Goal: Information Seeking & Learning: Learn about a topic

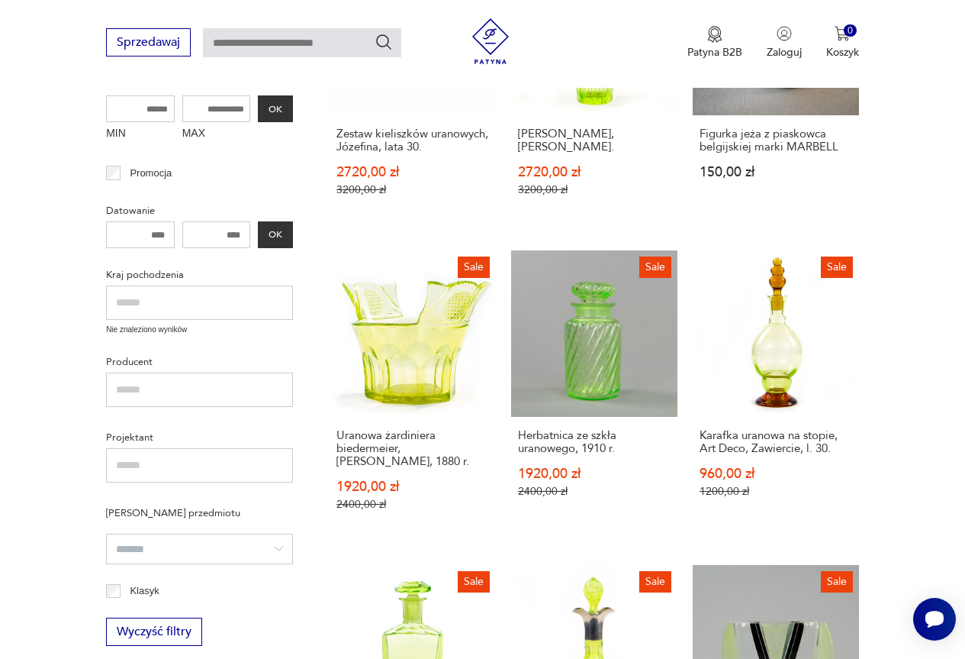
scroll to position [458, 0]
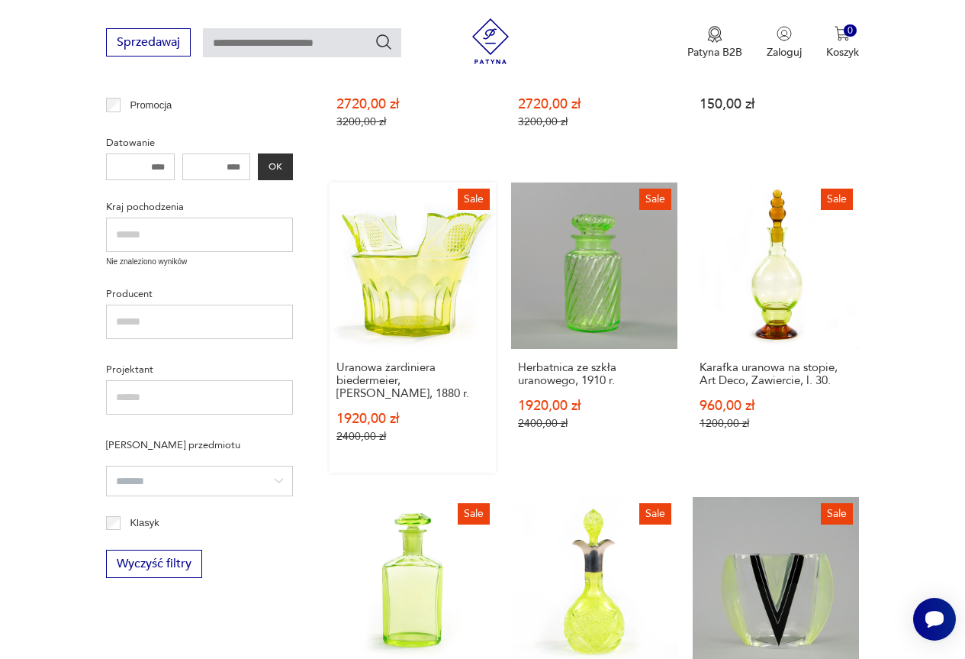
click at [430, 294] on link "Sale Uranowa żardiniera biedermeier, cebrzyk, 1880 r. 1920,00 zł 2400,00 zł" at bounding box center [413, 327] width 166 height 290
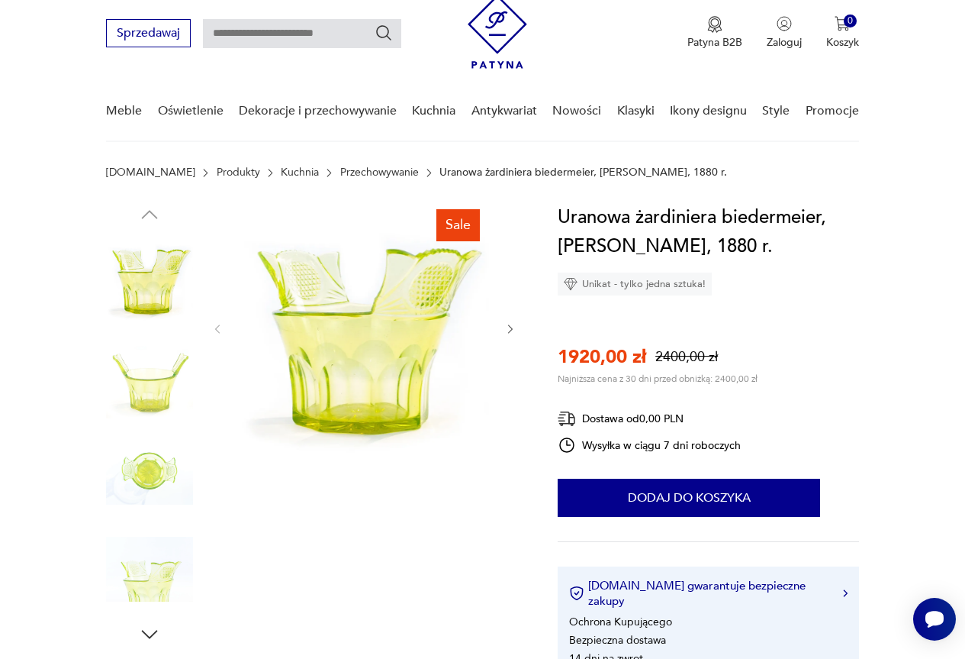
scroll to position [76, 0]
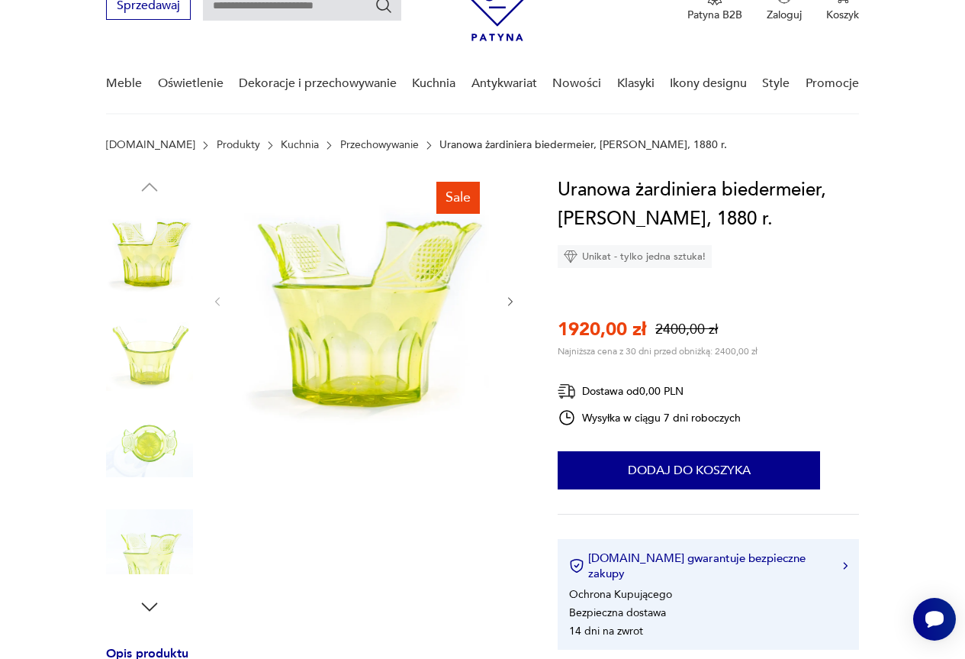
click at [511, 304] on icon "button" at bounding box center [510, 301] width 12 height 12
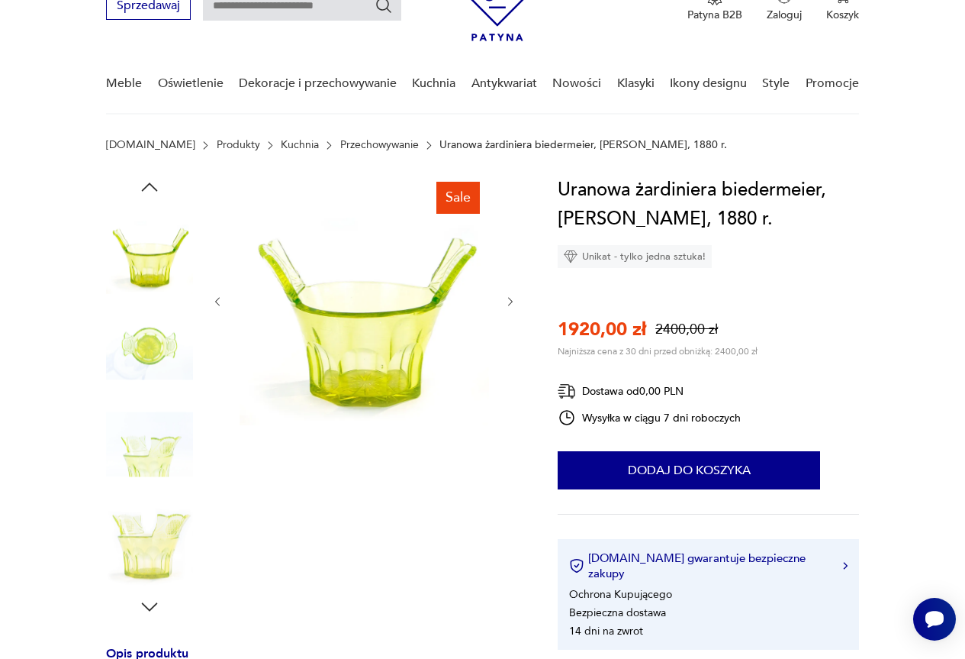
click at [511, 304] on icon "button" at bounding box center [510, 301] width 12 height 12
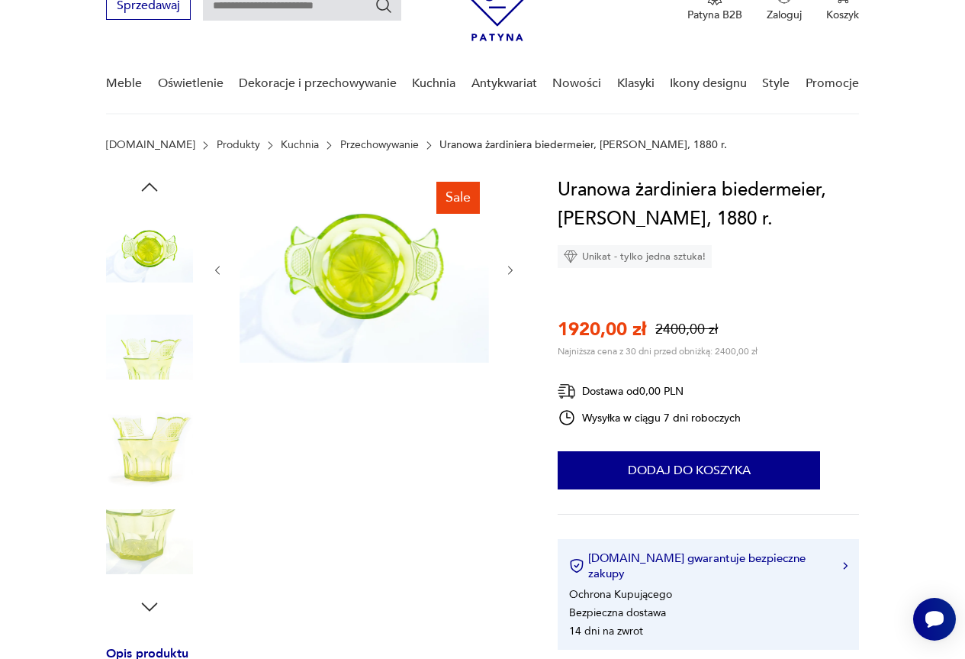
click at [511, 304] on div at bounding box center [363, 270] width 305 height 189
click at [507, 265] on icon "button" at bounding box center [510, 270] width 12 height 12
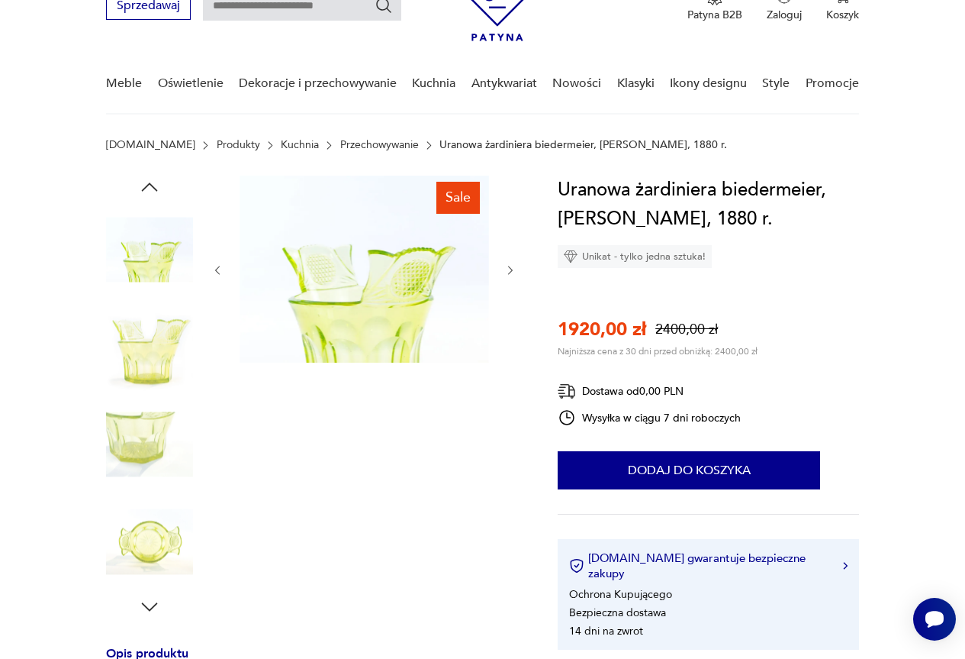
click at [507, 265] on icon "button" at bounding box center [510, 270] width 12 height 12
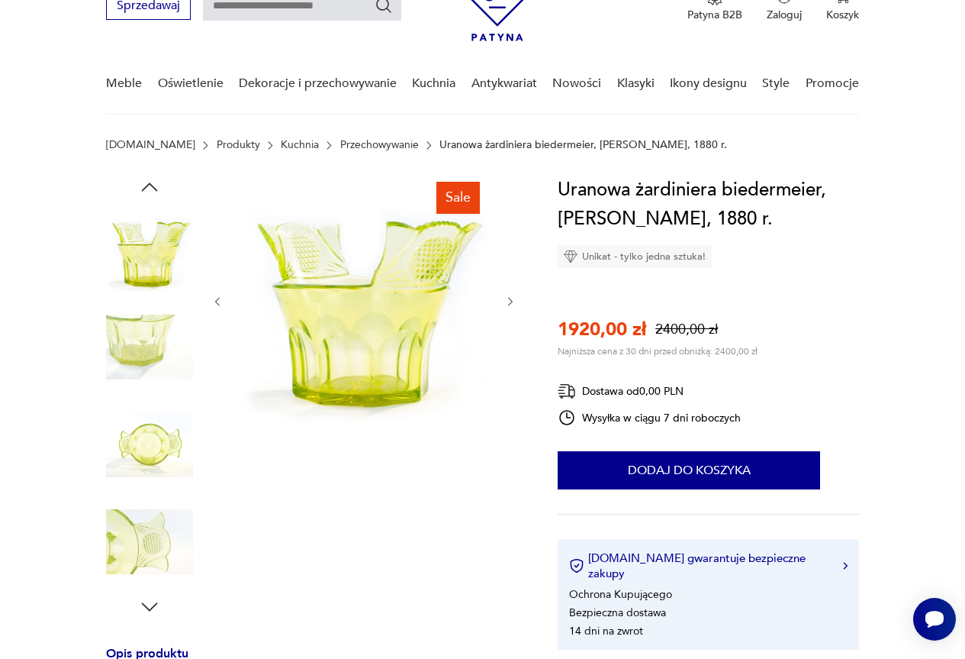
click at [507, 265] on div at bounding box center [363, 302] width 305 height 252
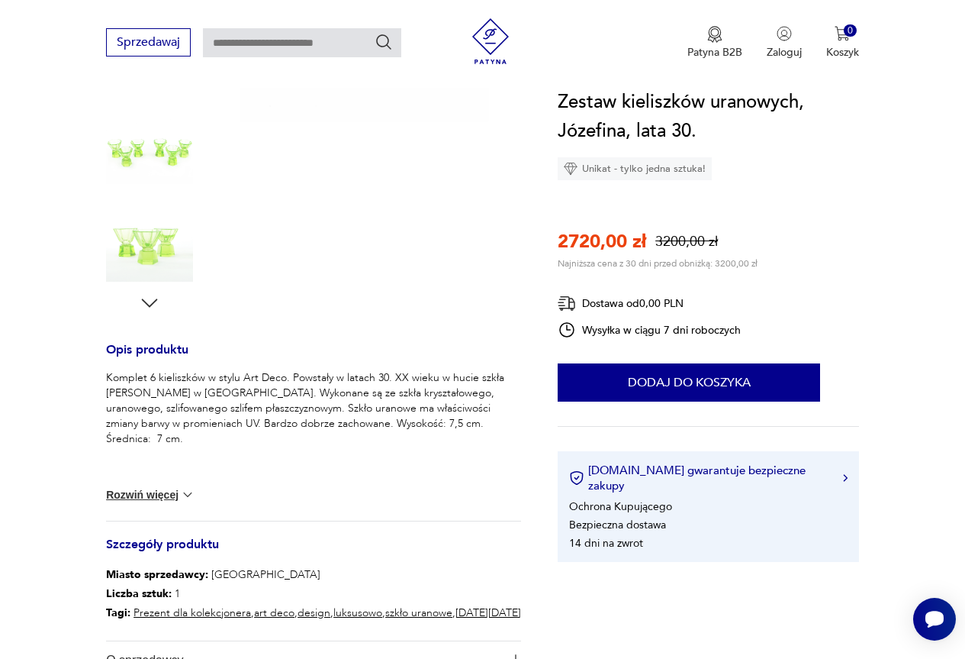
scroll to position [382, 0]
click at [250, 388] on p "Komplet 6 kieliszków w stylu Art Deco. Powstały w latach 30. XX wieku w hucie s…" at bounding box center [313, 407] width 415 height 76
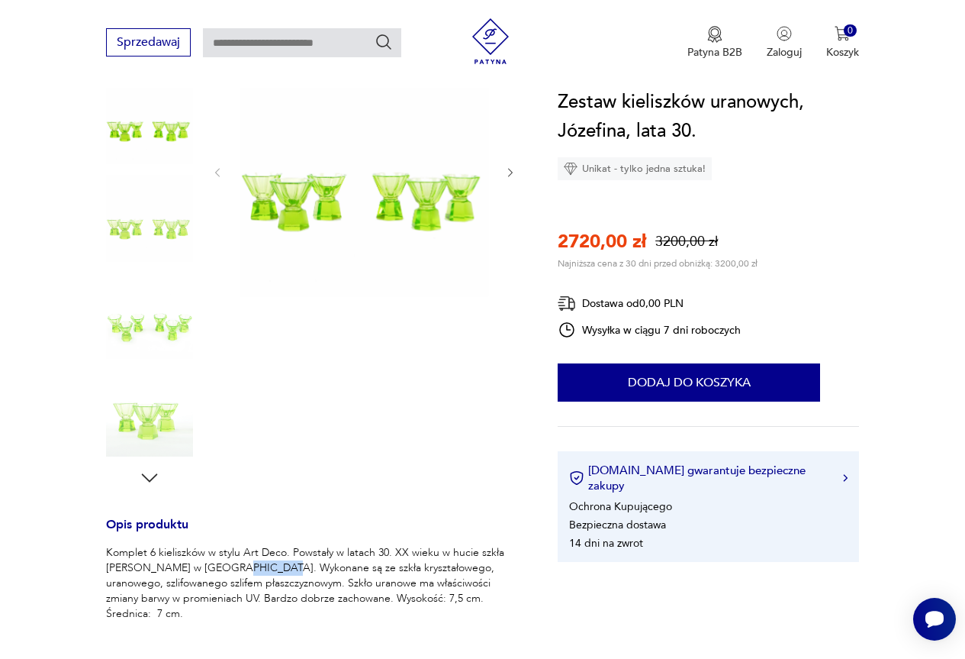
scroll to position [76, 0]
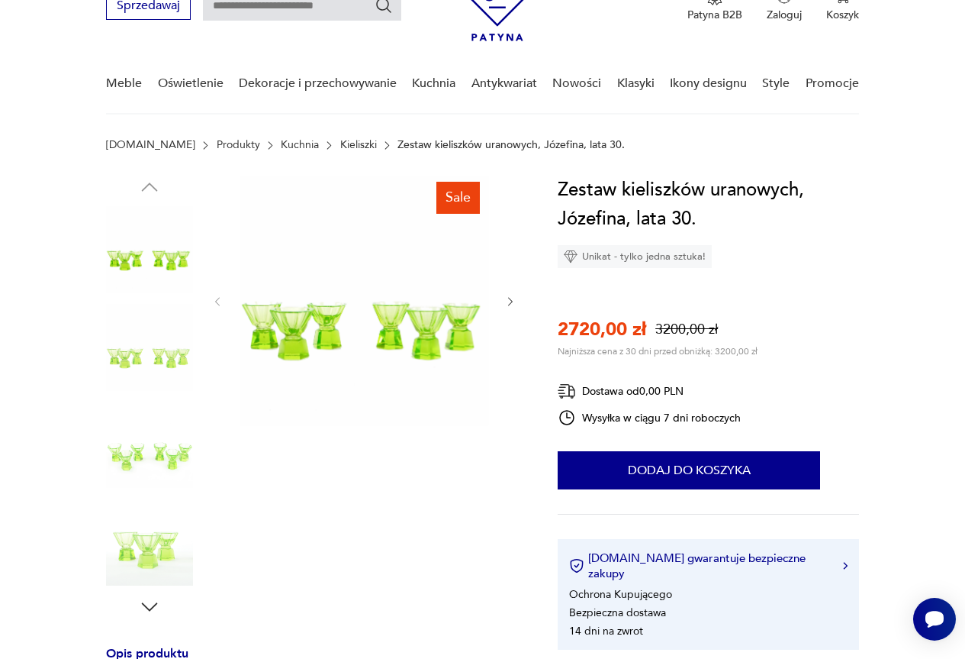
click at [506, 305] on icon "button" at bounding box center [510, 301] width 12 height 12
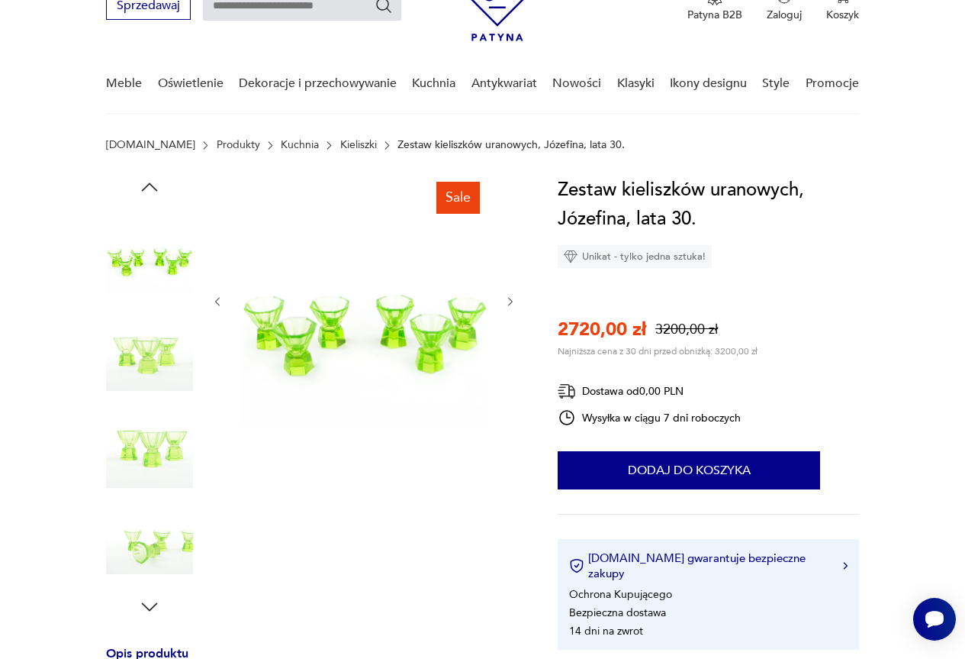
click at [506, 305] on icon "button" at bounding box center [510, 301] width 12 height 12
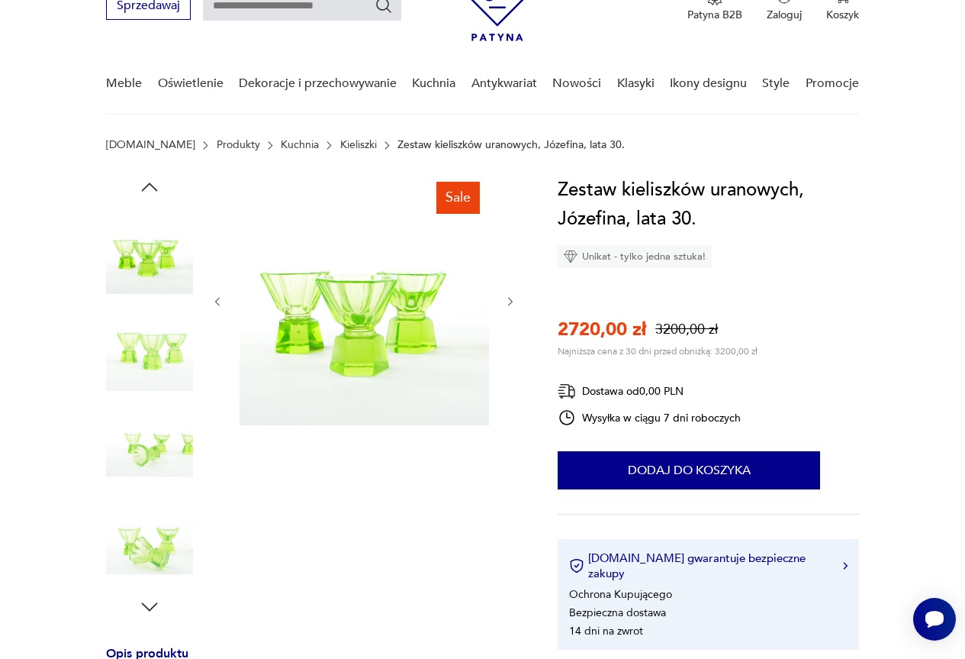
click at [506, 305] on icon "button" at bounding box center [510, 301] width 12 height 12
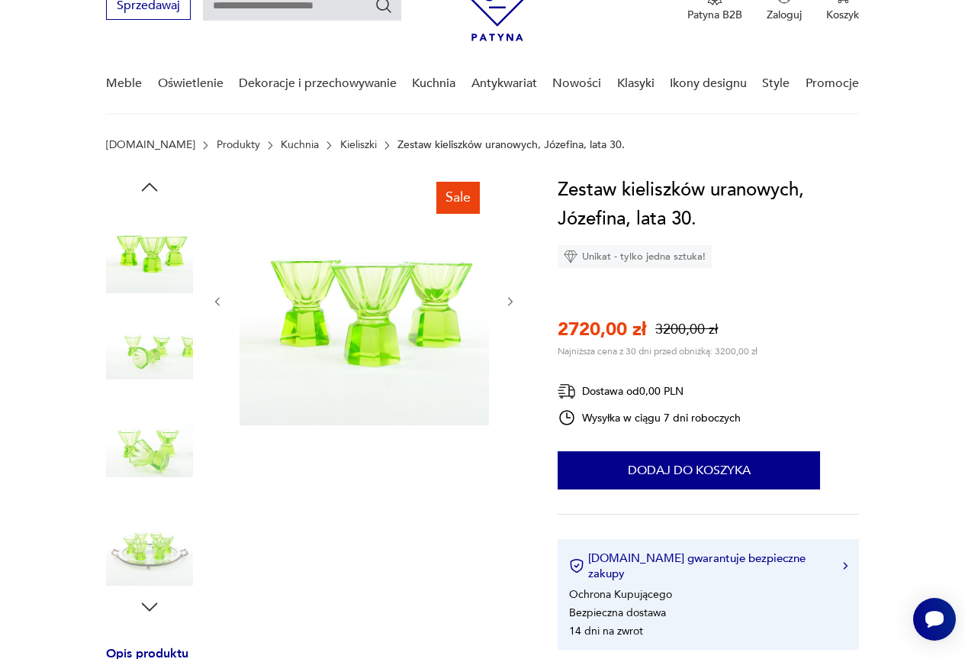
click at [506, 305] on icon "button" at bounding box center [510, 301] width 12 height 12
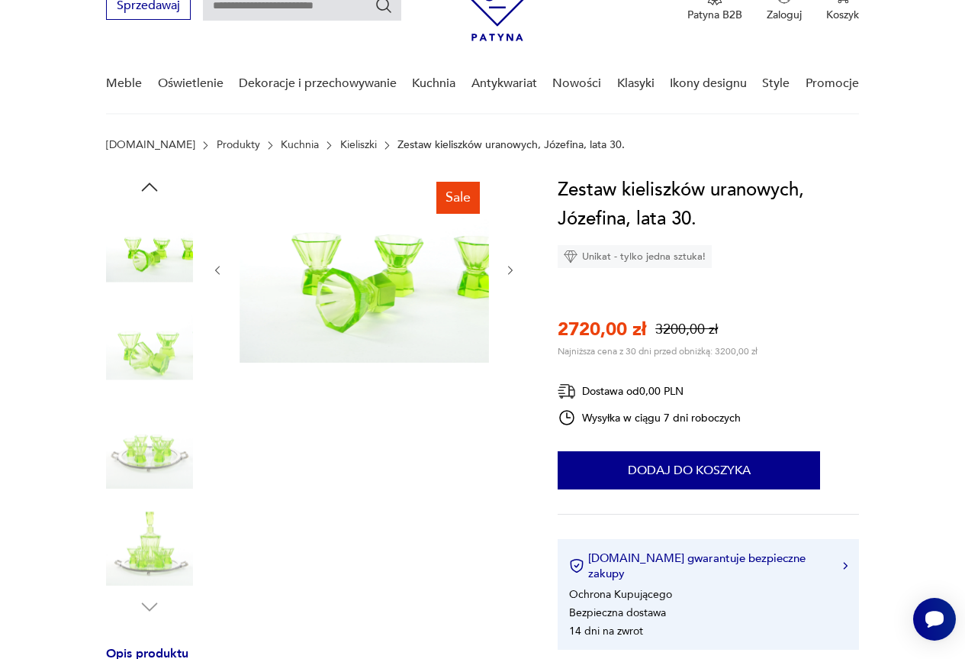
click at [506, 305] on div at bounding box center [363, 270] width 305 height 189
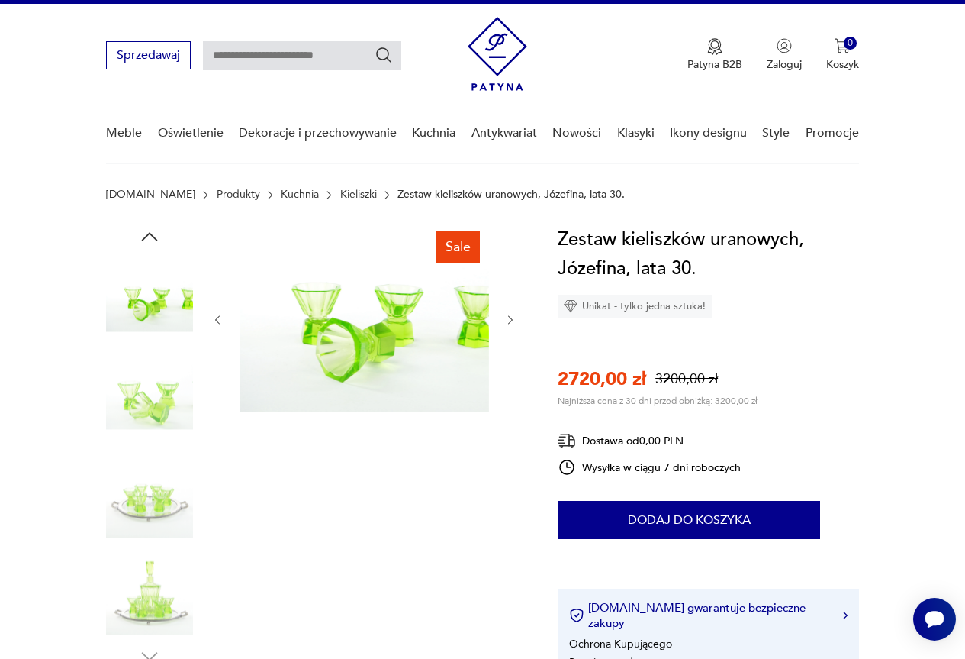
scroll to position [0, 0]
